Goal: Contribute content: Add original content to the website for others to see

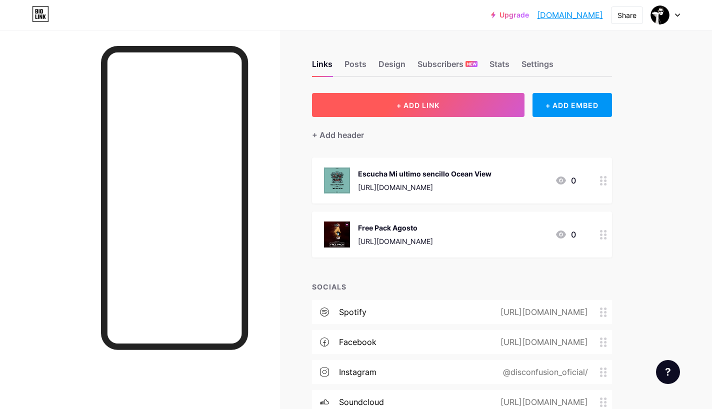
click at [440, 105] on span "+ ADD LINK" at bounding box center [418, 105] width 43 height 9
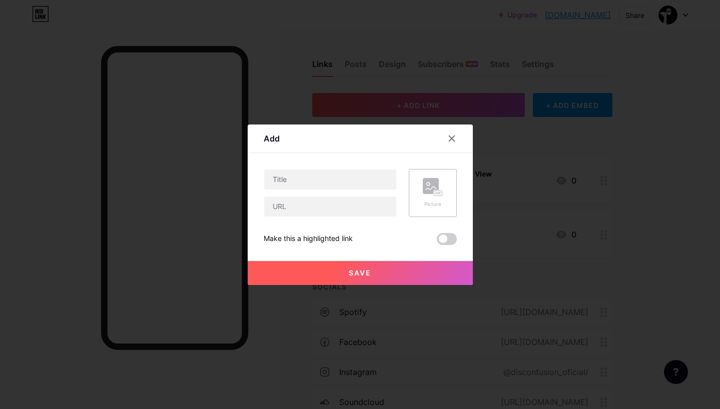
click at [438, 192] on icon at bounding box center [438, 193] width 1 height 3
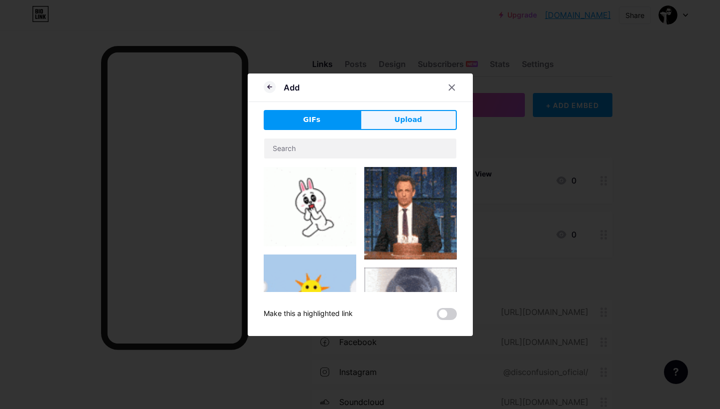
click at [409, 122] on span "Upload" at bounding box center [408, 120] width 28 height 11
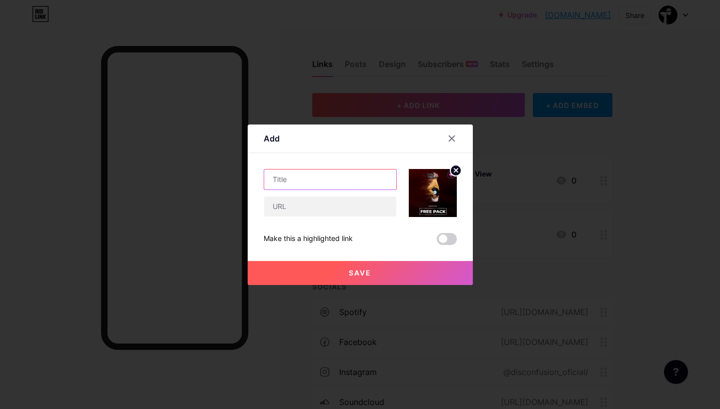
click at [307, 178] on input "text" at bounding box center [330, 180] width 132 height 20
type input "L"
type input "[DATE] se libera"
click at [363, 273] on span "Save" at bounding box center [360, 273] width 23 height 9
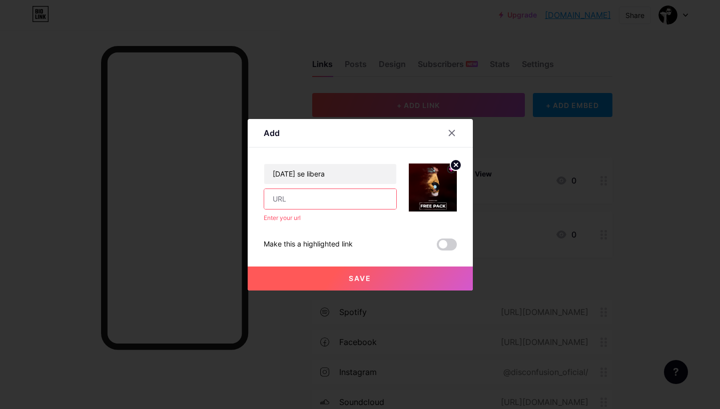
click at [291, 199] on input "text" at bounding box center [330, 199] width 132 height 20
paste input "[URL][DOMAIN_NAME]"
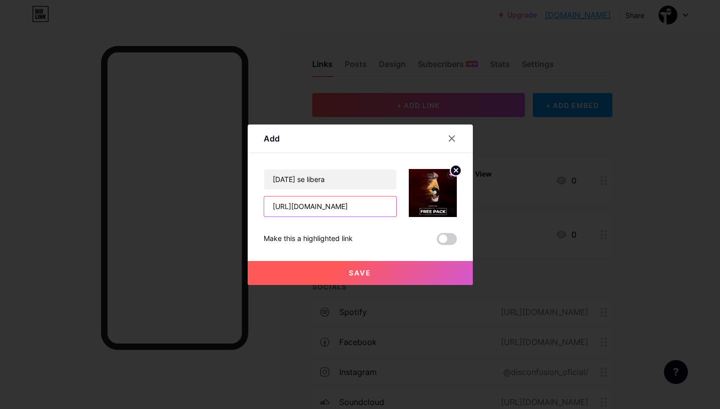
type input "[URL][DOMAIN_NAME]"
click at [366, 275] on span "Save" at bounding box center [360, 273] width 23 height 9
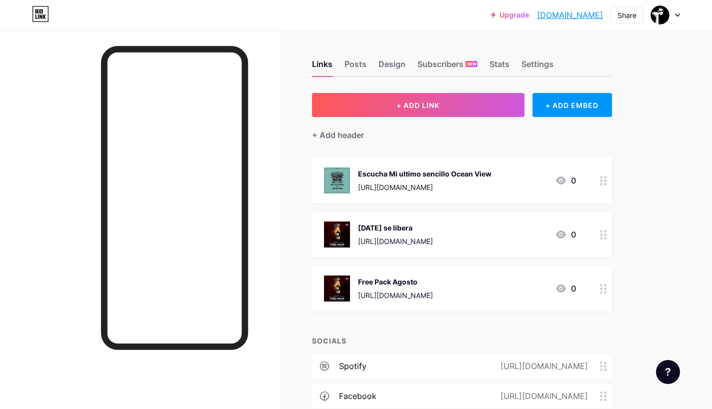
click at [603, 236] on icon at bounding box center [603, 235] width 7 height 10
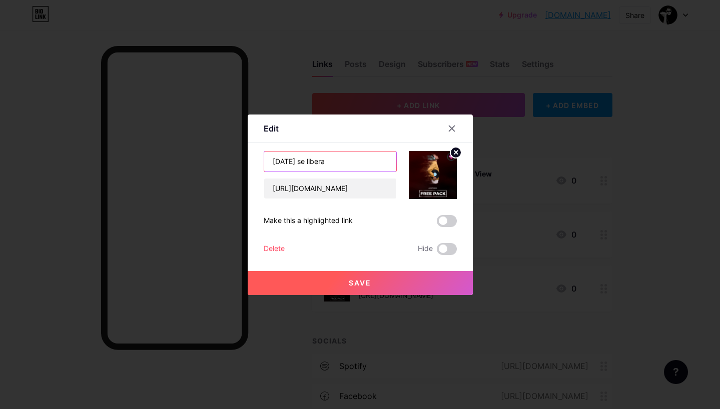
click at [357, 160] on input "[DATE] se libera" at bounding box center [330, 162] width 132 height 20
type input "[DATE] se libera, sigueme en mis redes."
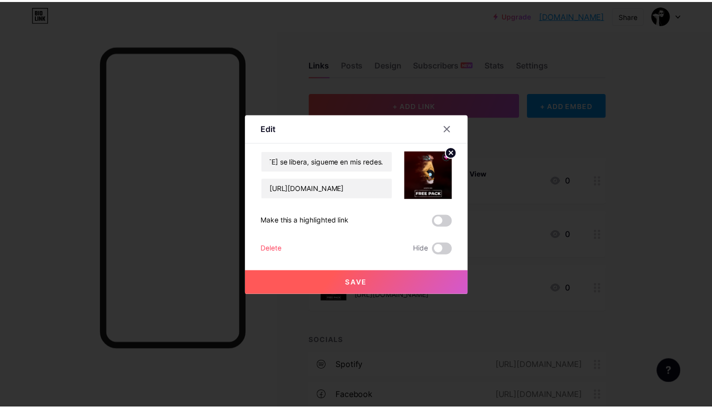
scroll to position [0, 0]
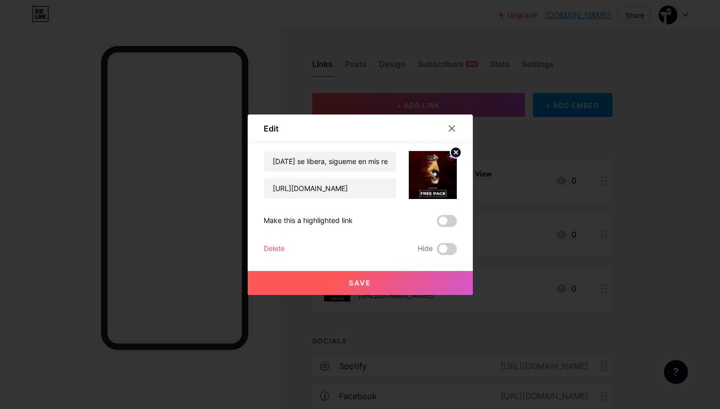
click at [360, 283] on span "Save" at bounding box center [360, 283] width 23 height 9
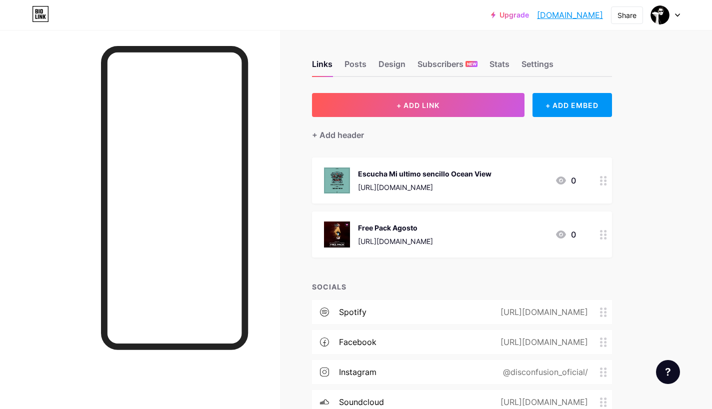
click at [602, 13] on link "[DOMAIN_NAME]" at bounding box center [570, 15] width 66 height 12
